Goal: Information Seeking & Learning: Learn about a topic

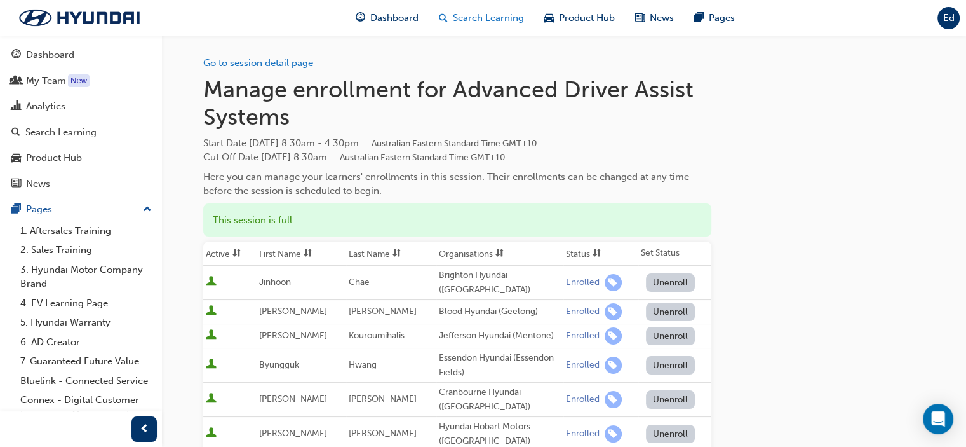
click at [473, 20] on span "Search Learning" at bounding box center [488, 18] width 71 height 15
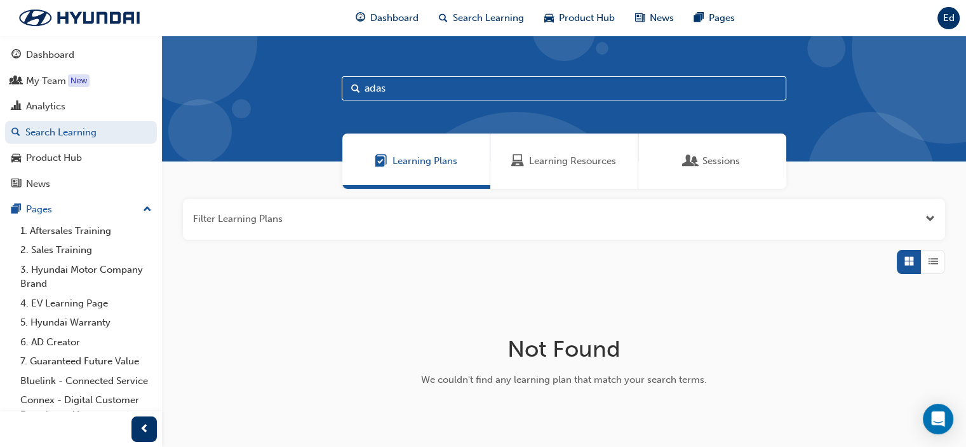
click at [478, 93] on input "adas" at bounding box center [564, 88] width 445 height 24
type input "a"
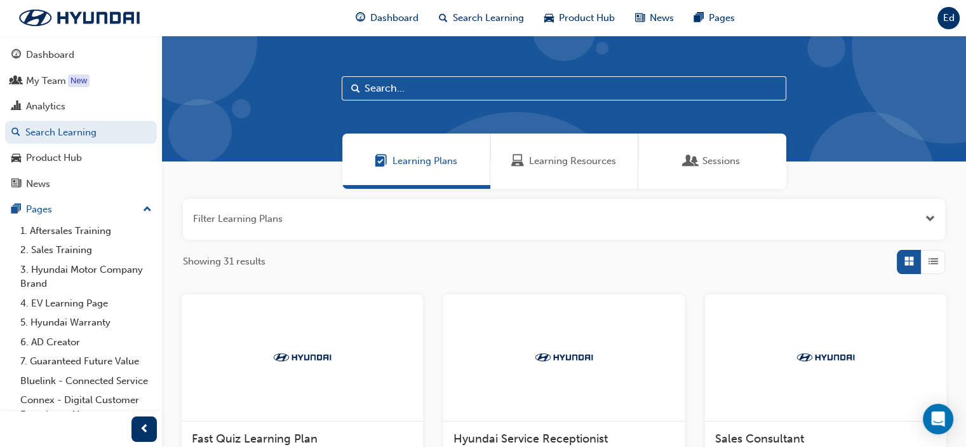
click at [562, 157] on span "Learning Resources" at bounding box center [572, 161] width 87 height 15
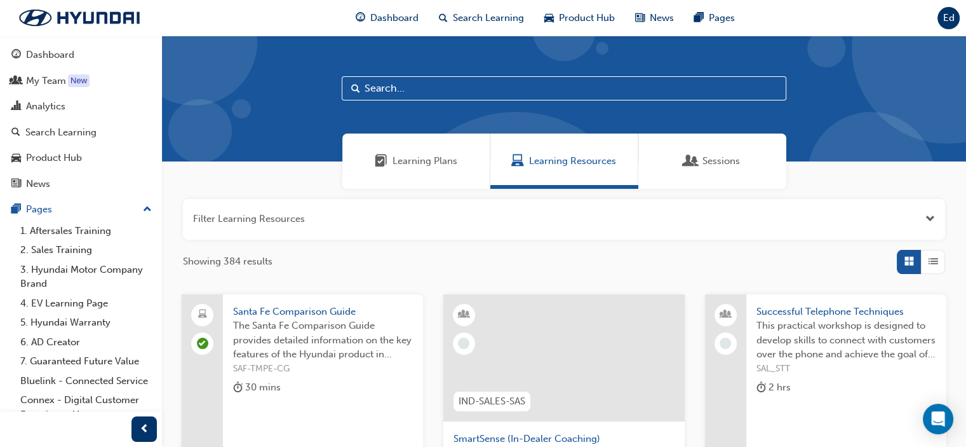
click at [417, 88] on input "text" at bounding box center [564, 88] width 445 height 24
type input "assessment"
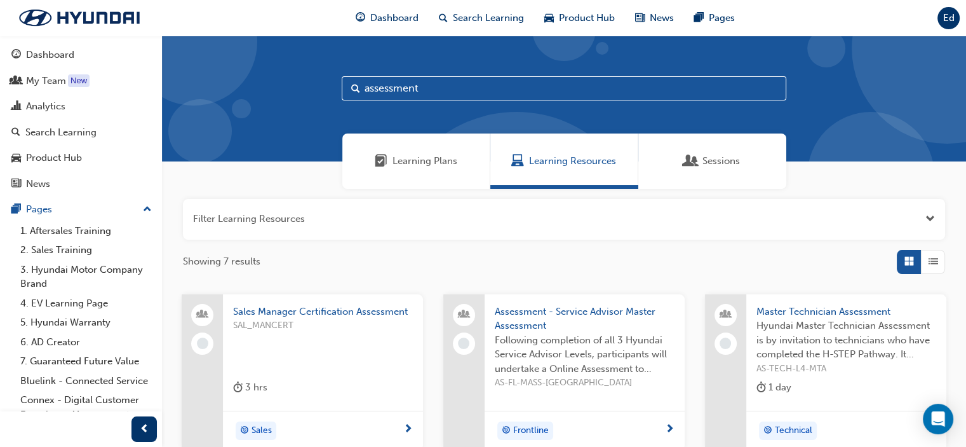
click at [933, 266] on span "List" at bounding box center [934, 261] width 10 height 15
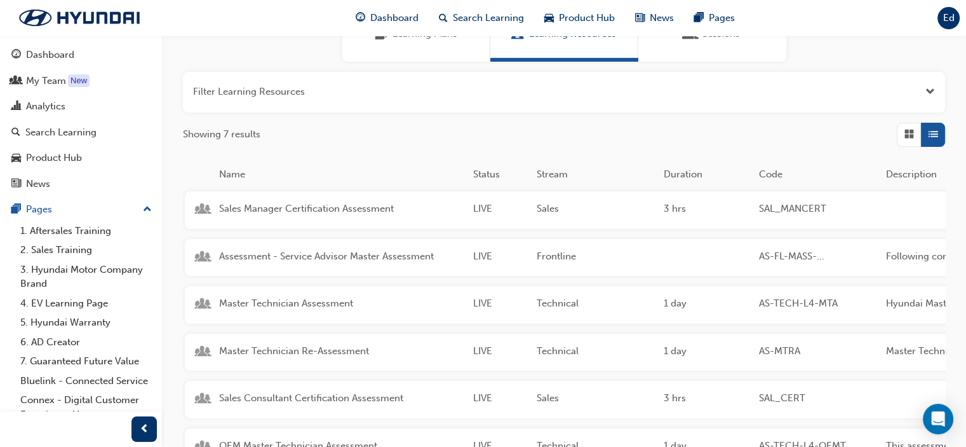
scroll to position [191, 0]
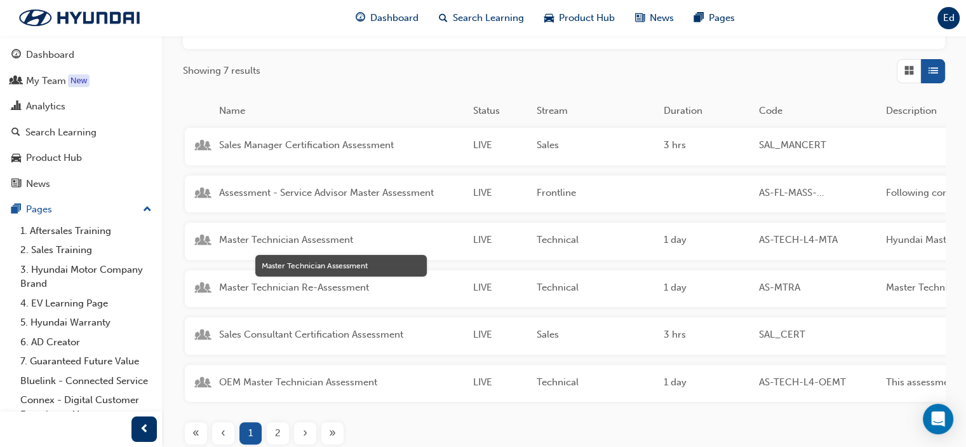
click at [302, 241] on span "Master Technician Assessment" at bounding box center [341, 239] width 244 height 15
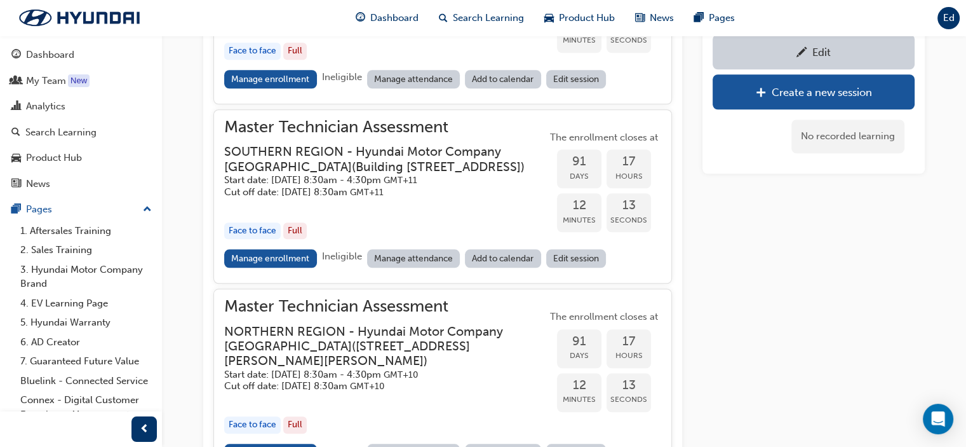
scroll to position [1079, 0]
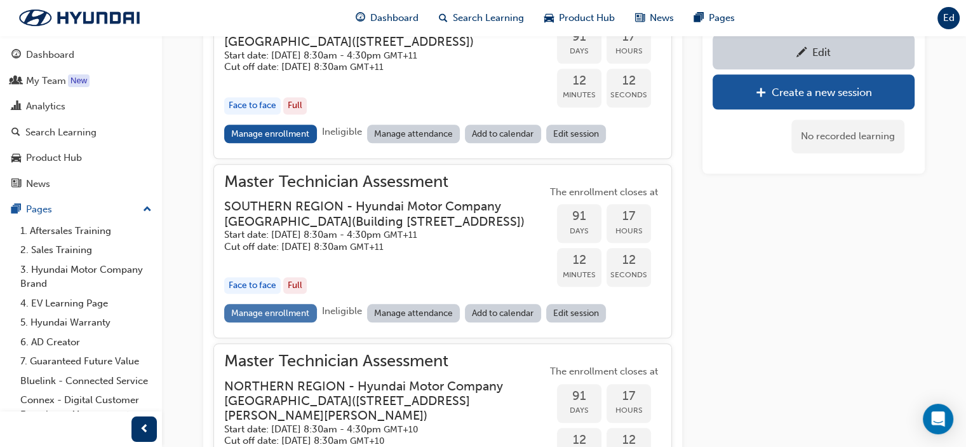
click at [270, 322] on link "Manage enrollment" at bounding box center [270, 313] width 93 height 18
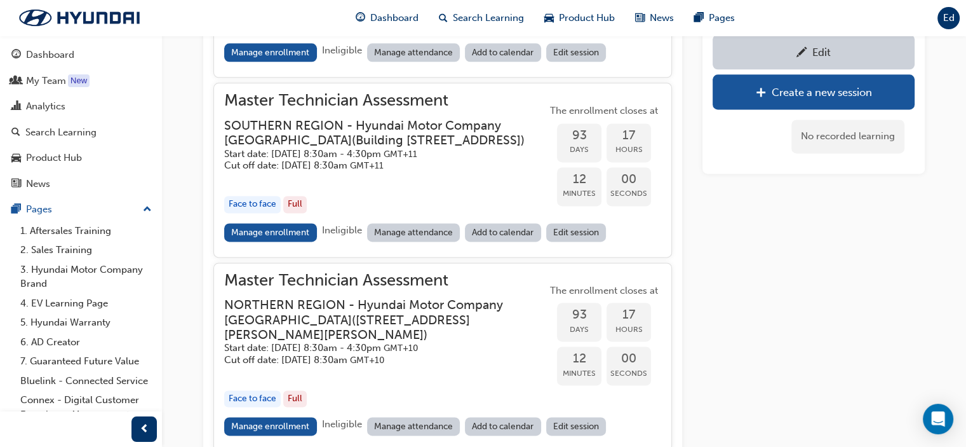
scroll to position [1714, 0]
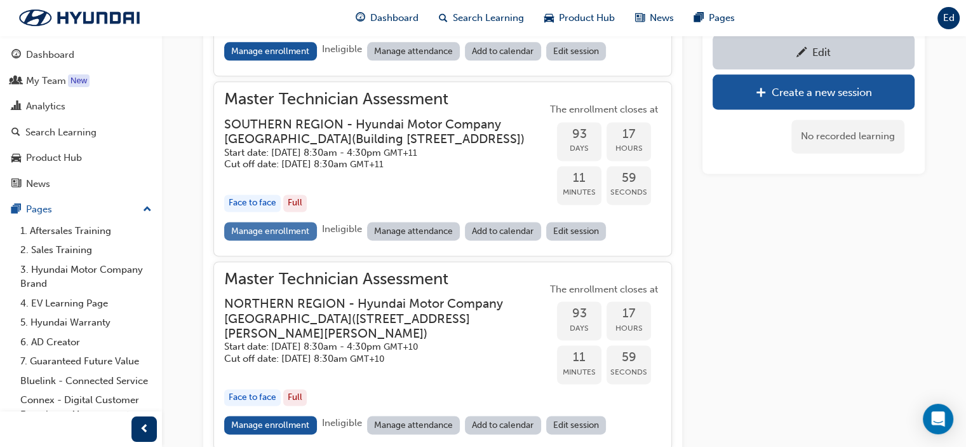
click at [269, 240] on link "Manage enrollment" at bounding box center [270, 231] width 93 height 18
